Goal: Feedback & Contribution: Leave review/rating

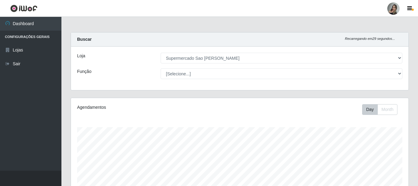
select select "383"
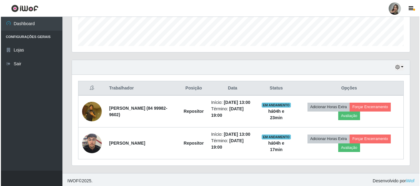
scroll to position [127, 338]
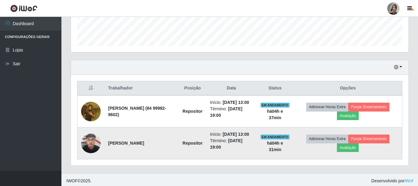
drag, startPoint x: 108, startPoint y: 153, endPoint x: 169, endPoint y: 153, distance: 61.4
click at [169, 153] on td "[PERSON_NAME]" at bounding box center [141, 144] width 74 height 32
copy strong "[PERSON_NAME]"
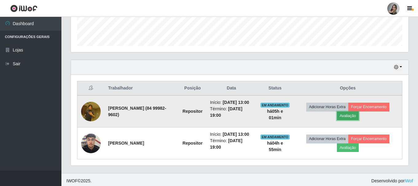
click at [352, 120] on button "Avaliação" at bounding box center [348, 116] width 22 height 9
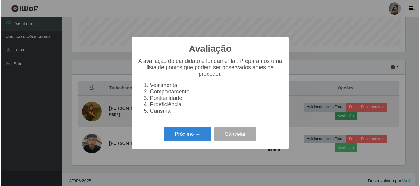
scroll to position [127, 335]
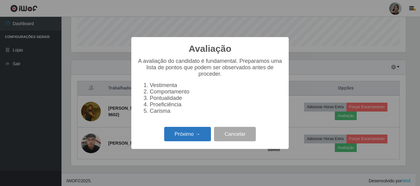
click at [188, 139] on button "Próximo →" at bounding box center [187, 134] width 47 height 14
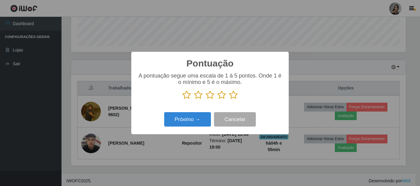
click at [198, 96] on icon at bounding box center [198, 95] width 9 height 9
click at [194, 100] on input "radio" at bounding box center [194, 100] width 0 height 0
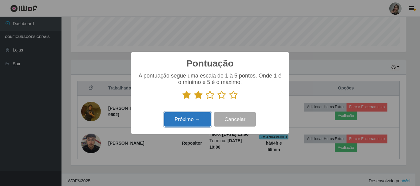
click at [196, 123] on button "Próximo →" at bounding box center [187, 119] width 47 height 14
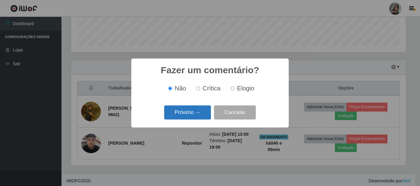
click at [202, 115] on button "Próximo →" at bounding box center [187, 113] width 47 height 14
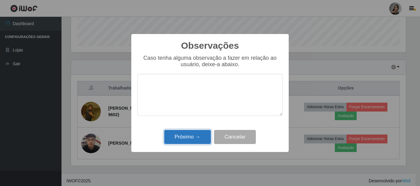
click at [199, 136] on button "Próximo →" at bounding box center [187, 137] width 47 height 14
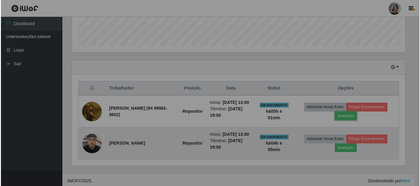
scroll to position [127, 338]
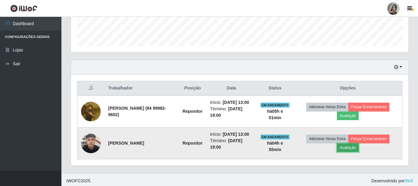
click at [352, 152] on button "Avaliação" at bounding box center [348, 148] width 22 height 9
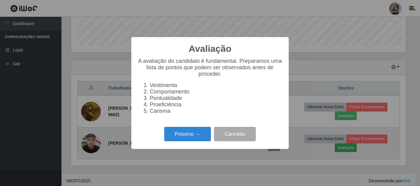
scroll to position [127, 335]
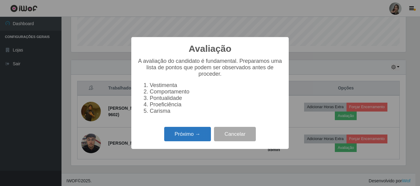
click at [186, 139] on button "Próximo →" at bounding box center [187, 134] width 47 height 14
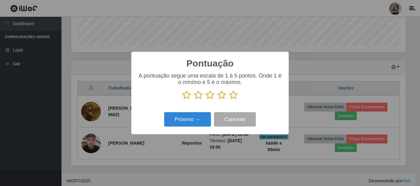
scroll to position [307077, 306870]
click at [197, 96] on icon at bounding box center [198, 95] width 9 height 9
click at [194, 100] on input "radio" at bounding box center [194, 100] width 0 height 0
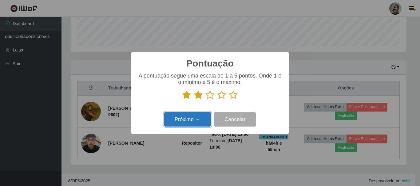
click at [193, 124] on button "Próximo →" at bounding box center [187, 119] width 47 height 14
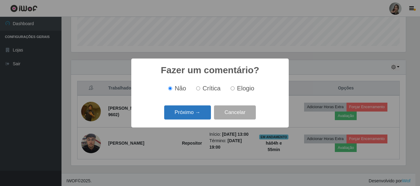
click at [193, 116] on button "Próximo →" at bounding box center [187, 113] width 47 height 14
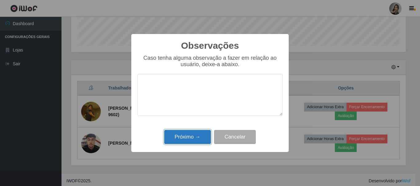
click at [194, 139] on button "Próximo →" at bounding box center [187, 137] width 47 height 14
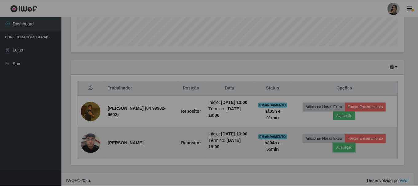
scroll to position [127, 338]
